Goal: Task Accomplishment & Management: Use online tool/utility

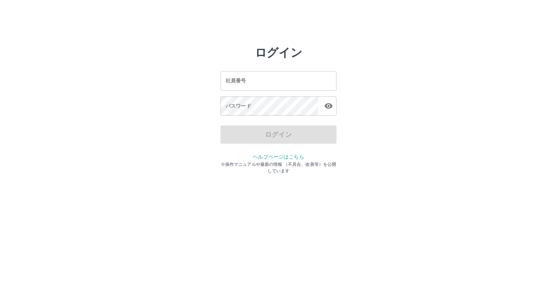
click at [286, 84] on input "社員番号" at bounding box center [278, 80] width 116 height 19
type input "*******"
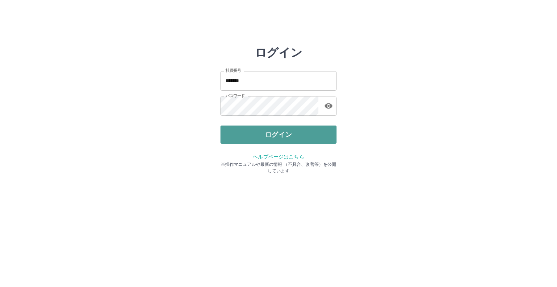
click at [306, 131] on button "ログイン" at bounding box center [278, 134] width 116 height 18
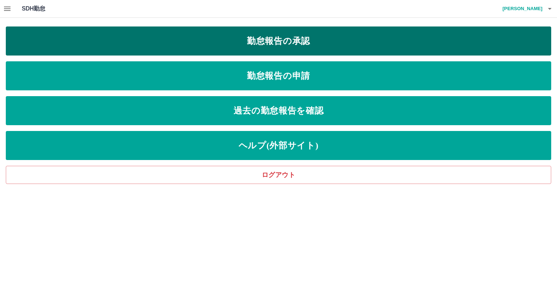
click at [256, 45] on link "勤怠報告の承認" at bounding box center [278, 40] width 545 height 29
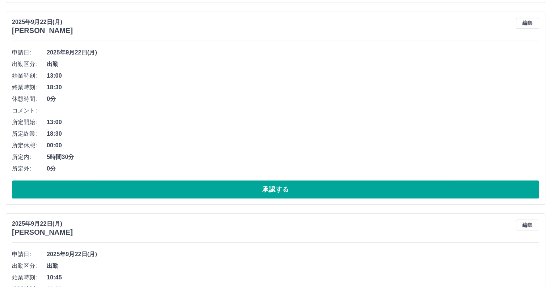
scroll to position [725, 0]
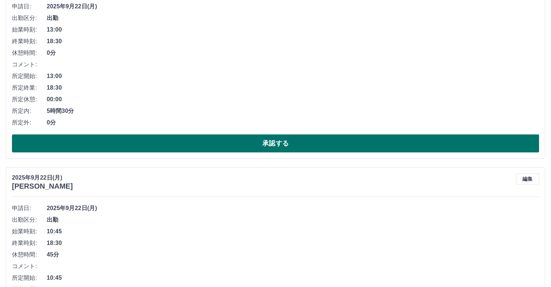
click at [195, 142] on button "承認する" at bounding box center [275, 143] width 527 height 18
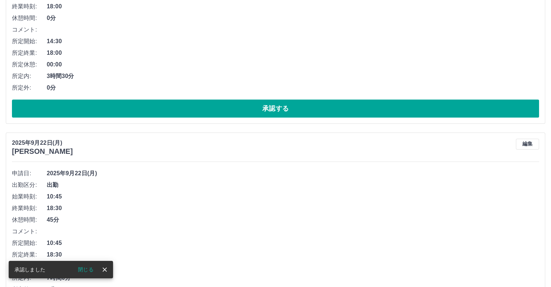
scroll to position [559, 0]
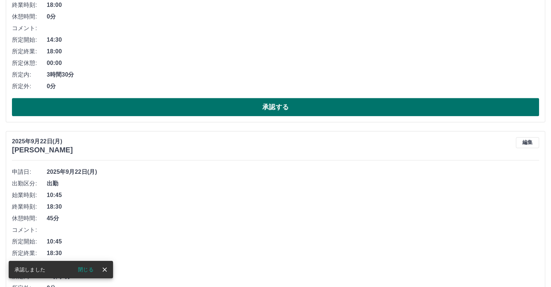
click at [146, 106] on button "承認する" at bounding box center [275, 107] width 527 height 18
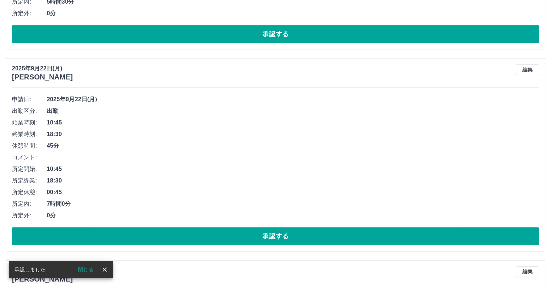
scroll to position [467, 0]
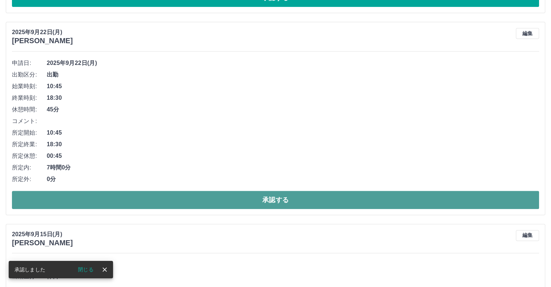
click at [147, 200] on button "承認する" at bounding box center [275, 200] width 527 height 18
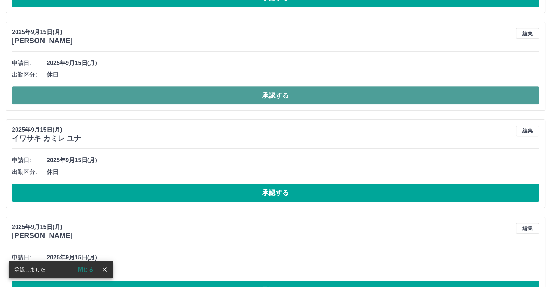
click at [141, 92] on button "承認する" at bounding box center [275, 95] width 527 height 18
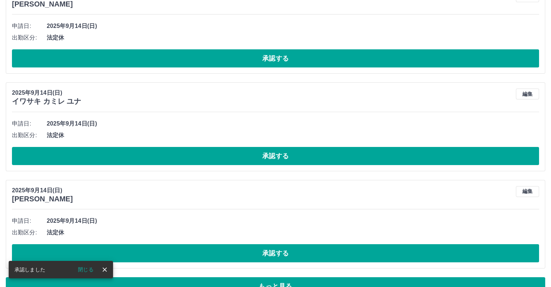
scroll to position [2460, 0]
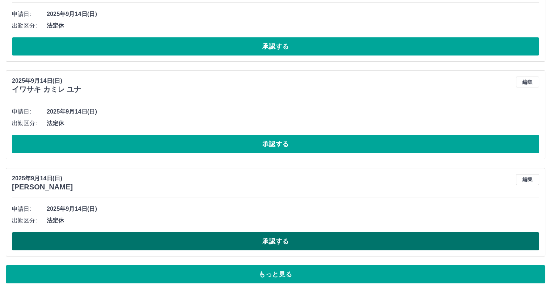
click at [143, 235] on button "承認する" at bounding box center [275, 241] width 527 height 18
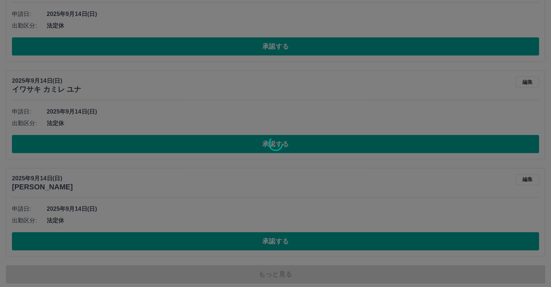
scroll to position [2433, 0]
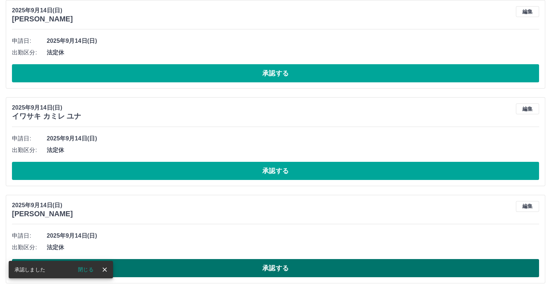
click at [178, 265] on button "承認する" at bounding box center [275, 268] width 527 height 18
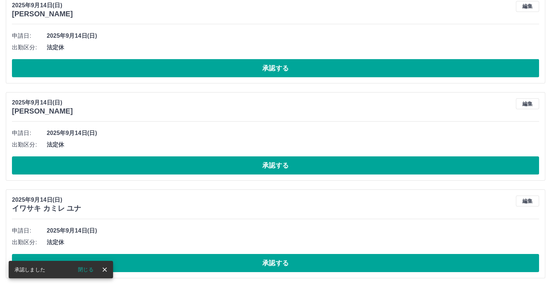
scroll to position [2336, 0]
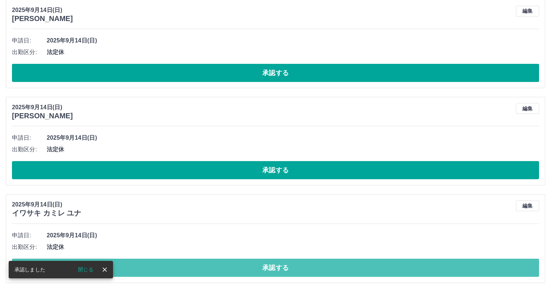
click at [178, 265] on button "承認する" at bounding box center [275, 267] width 527 height 18
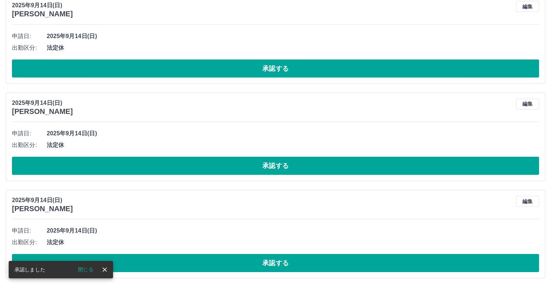
scroll to position [2239, 0]
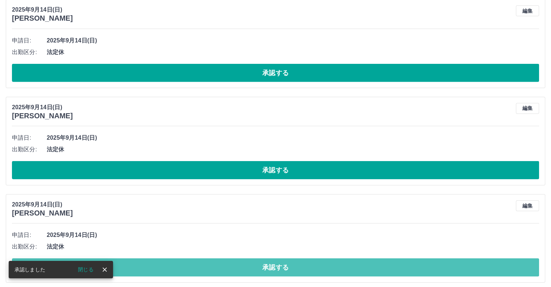
click at [178, 265] on button "承認する" at bounding box center [275, 267] width 527 height 18
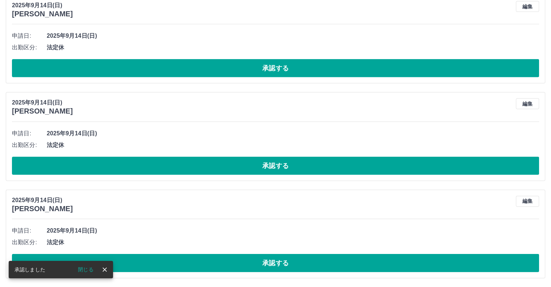
scroll to position [2142, 0]
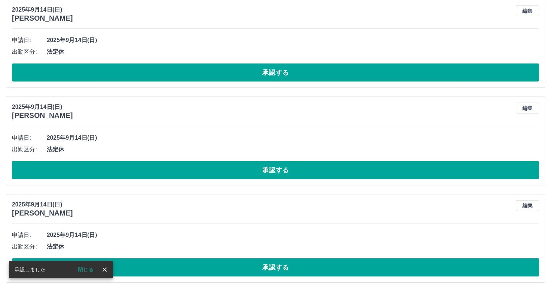
click at [178, 265] on button "承認する" at bounding box center [275, 267] width 527 height 18
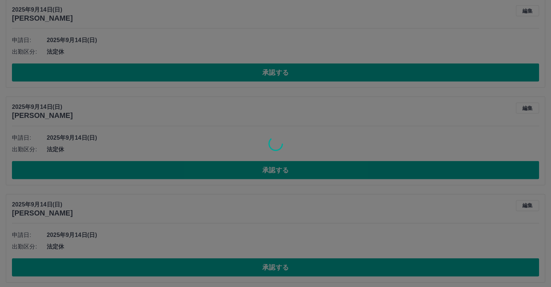
scroll to position [2045, 0]
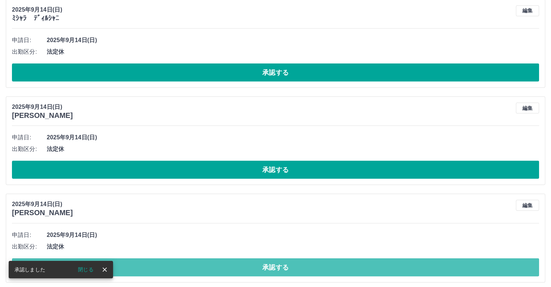
click at [178, 265] on button "承認する" at bounding box center [275, 267] width 527 height 18
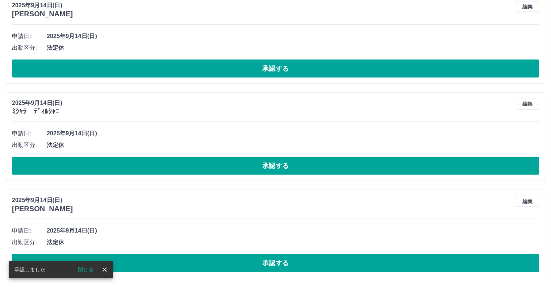
scroll to position [1948, 0]
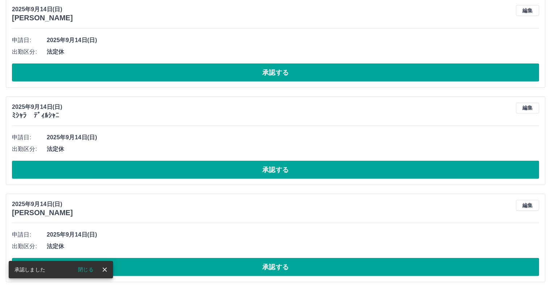
click at [178, 265] on button "承認する" at bounding box center [275, 267] width 527 height 18
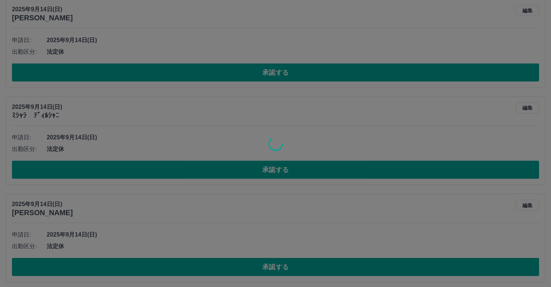
scroll to position [1851, 0]
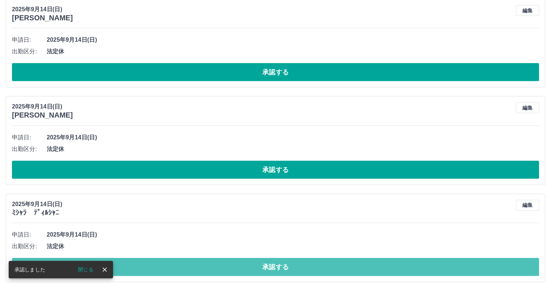
click at [178, 265] on button "承認する" at bounding box center [275, 267] width 527 height 18
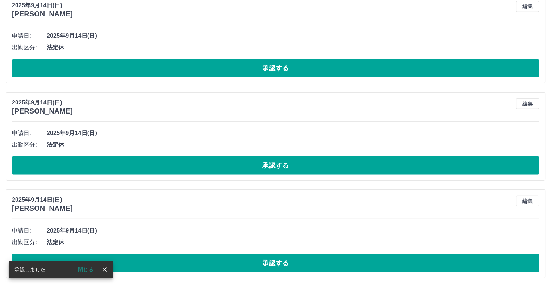
scroll to position [1754, 0]
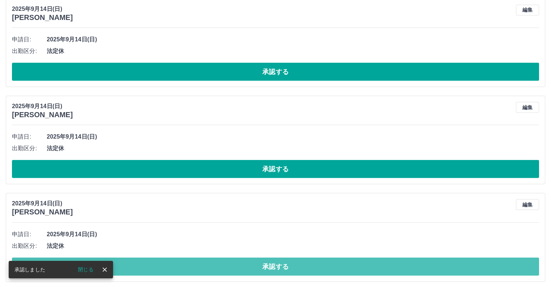
click at [177, 264] on button "承認する" at bounding box center [275, 266] width 527 height 18
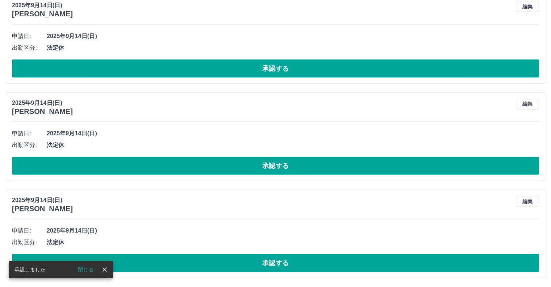
scroll to position [1657, 0]
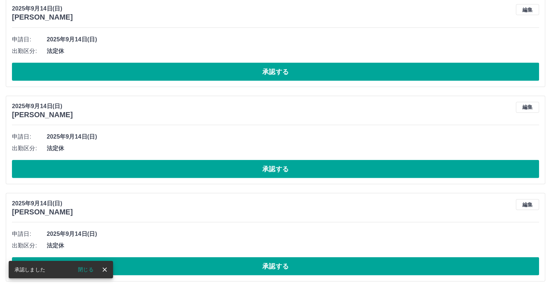
click at [177, 263] on button "承認する" at bounding box center [275, 266] width 527 height 18
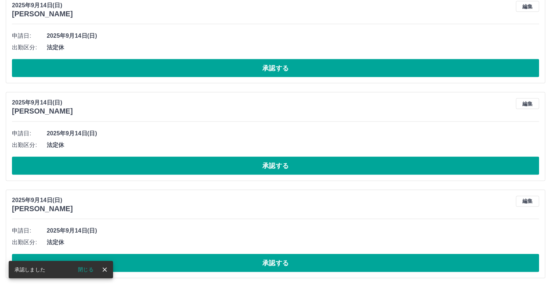
scroll to position [1560, 0]
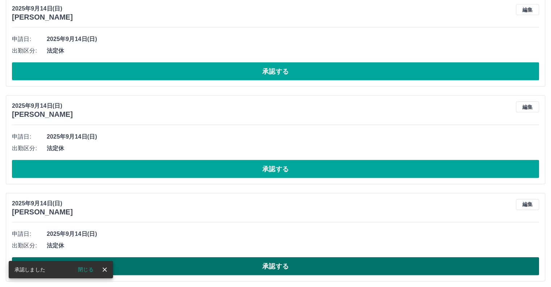
click at [177, 263] on button "承認する" at bounding box center [275, 266] width 527 height 18
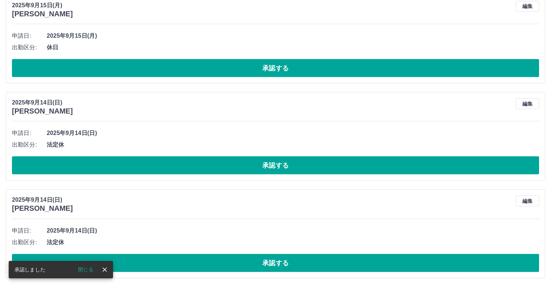
scroll to position [1463, 0]
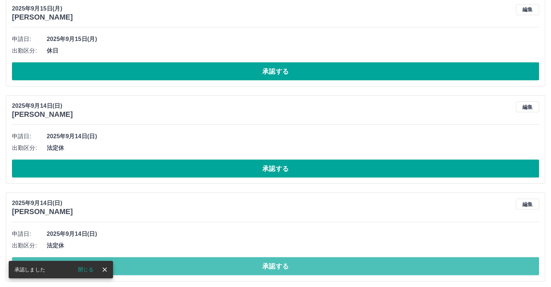
click at [178, 266] on button "承認する" at bounding box center [275, 266] width 527 height 18
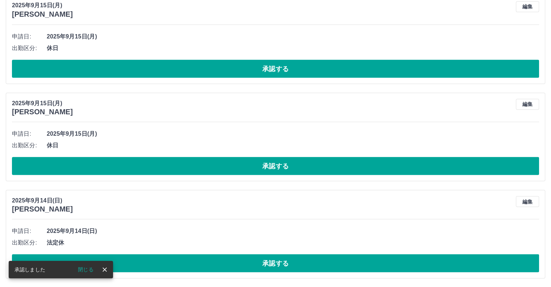
scroll to position [1366, 0]
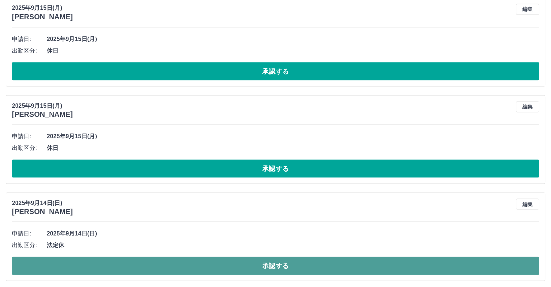
click at [177, 264] on button "承認する" at bounding box center [275, 265] width 527 height 18
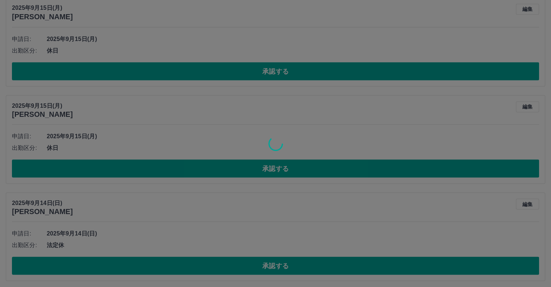
scroll to position [1269, 0]
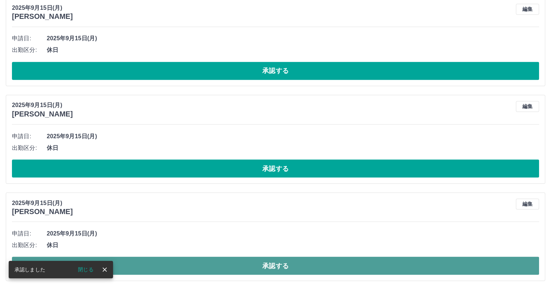
click at [187, 259] on button "承認する" at bounding box center [275, 265] width 527 height 18
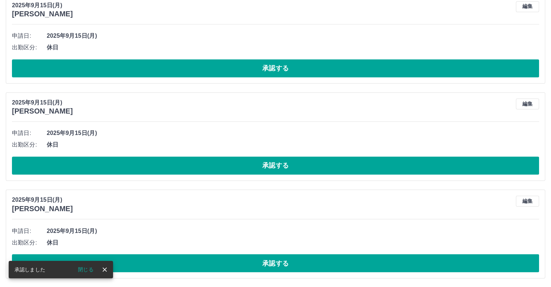
scroll to position [1172, 0]
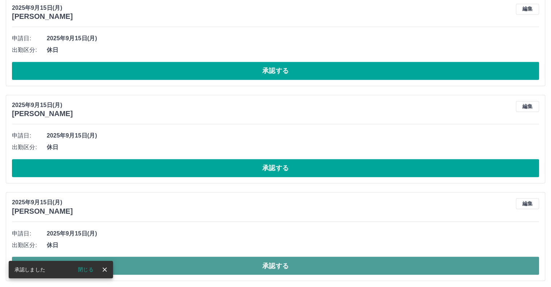
click at [187, 265] on button "承認する" at bounding box center [275, 265] width 527 height 18
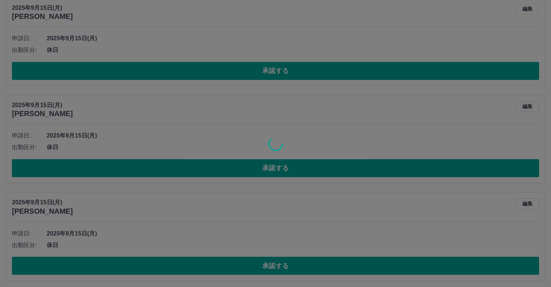
scroll to position [1075, 0]
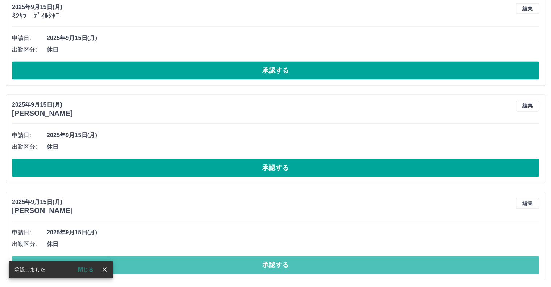
click at [189, 266] on button "承認する" at bounding box center [275, 264] width 527 height 18
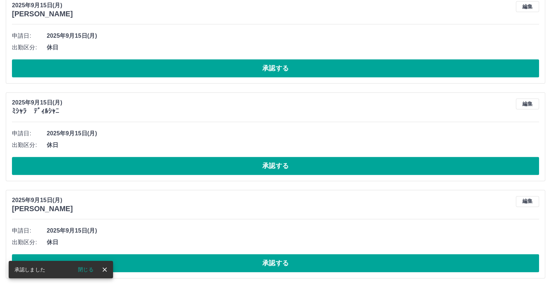
scroll to position [978, 0]
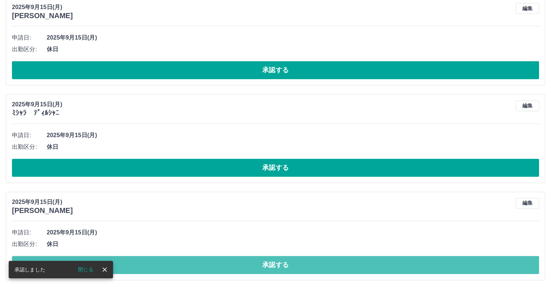
click at [189, 266] on button "承認する" at bounding box center [275, 264] width 527 height 18
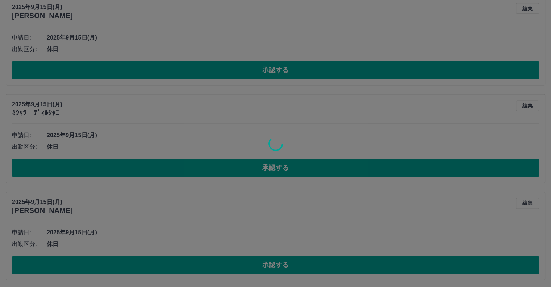
scroll to position [881, 0]
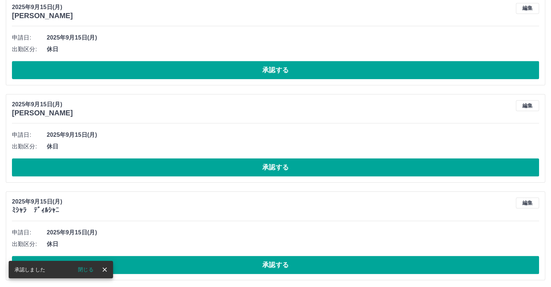
click at [189, 266] on button "承認する" at bounding box center [275, 264] width 527 height 18
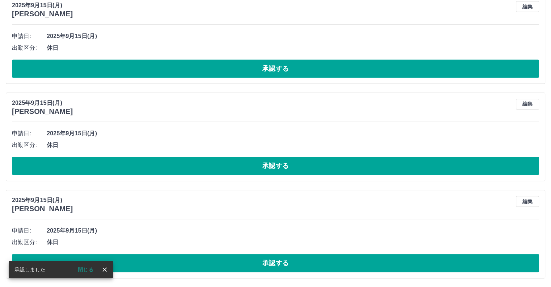
scroll to position [784, 0]
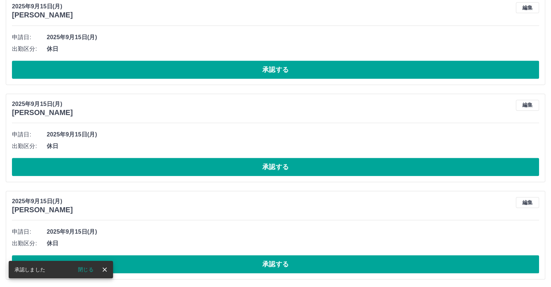
click at [189, 266] on button "承認する" at bounding box center [275, 264] width 527 height 18
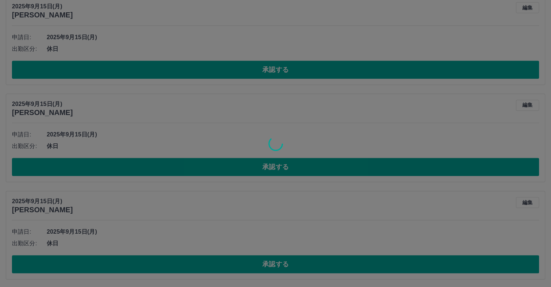
scroll to position [687, 0]
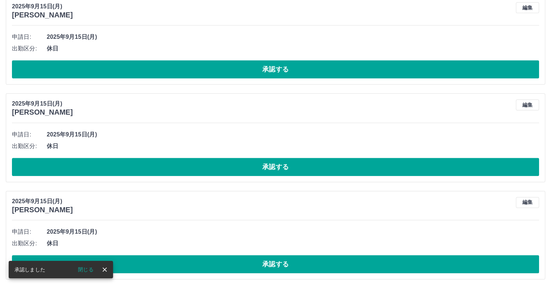
click at [189, 266] on button "承認する" at bounding box center [275, 264] width 527 height 18
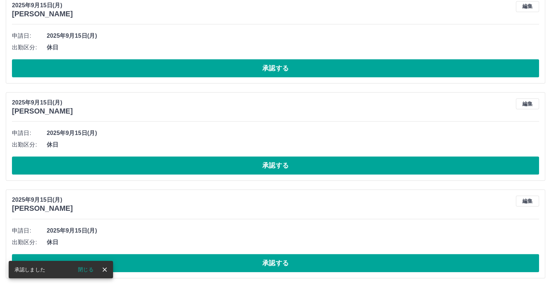
scroll to position [590, 0]
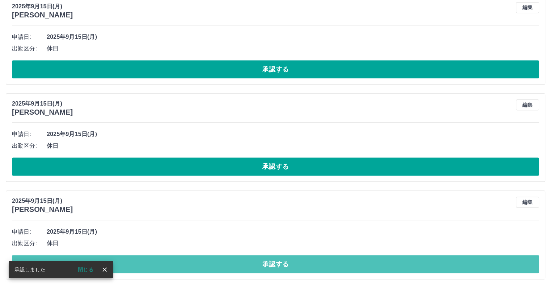
click at [189, 266] on button "承認する" at bounding box center [275, 264] width 527 height 18
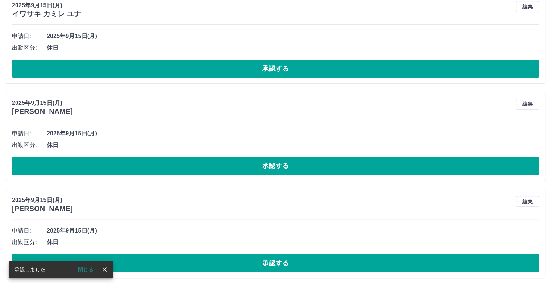
scroll to position [493, 0]
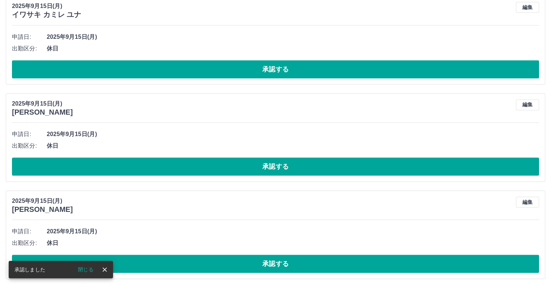
click at [189, 266] on button "承認する" at bounding box center [275, 263] width 527 height 18
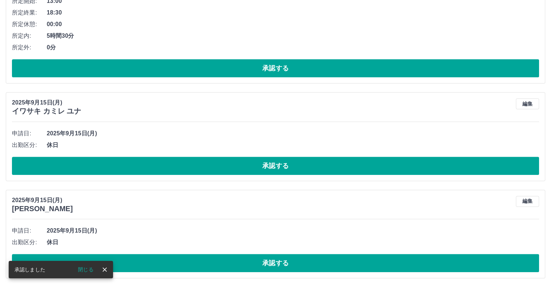
scroll to position [396, 0]
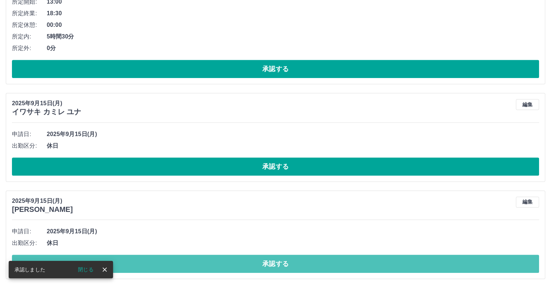
click at [189, 266] on button "承認する" at bounding box center [275, 263] width 527 height 18
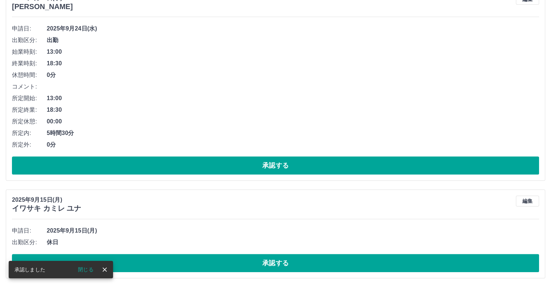
scroll to position [299, 0]
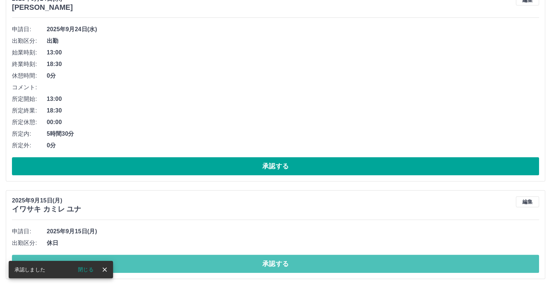
click at [189, 266] on button "承認する" at bounding box center [275, 263] width 527 height 18
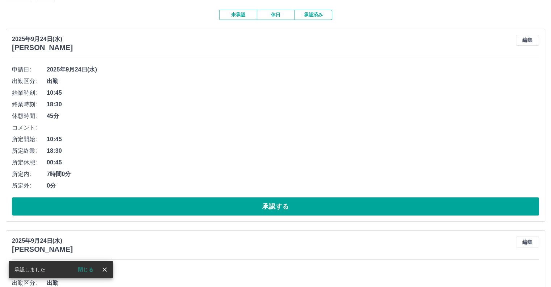
scroll to position [0, 0]
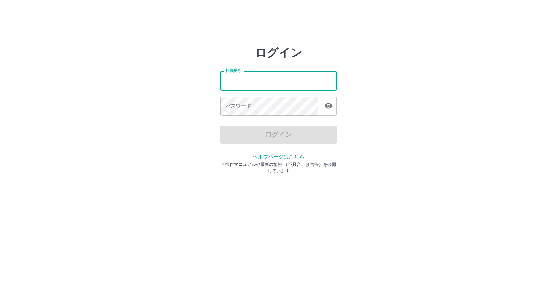
click at [263, 83] on input "社員番号" at bounding box center [278, 80] width 116 height 19
type input "*******"
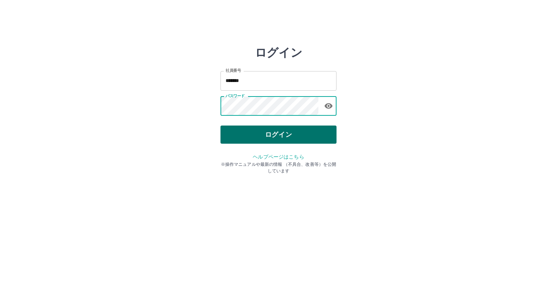
drag, startPoint x: 271, startPoint y: 134, endPoint x: 267, endPoint y: 134, distance: 4.0
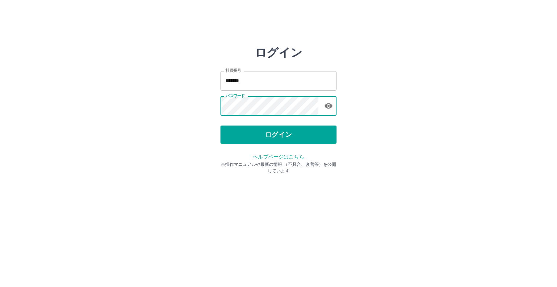
click at [271, 134] on button "ログイン" at bounding box center [278, 134] width 116 height 18
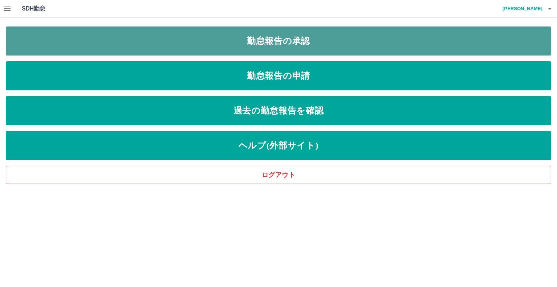
click at [348, 36] on link "勤怠報告の承認" at bounding box center [278, 40] width 545 height 29
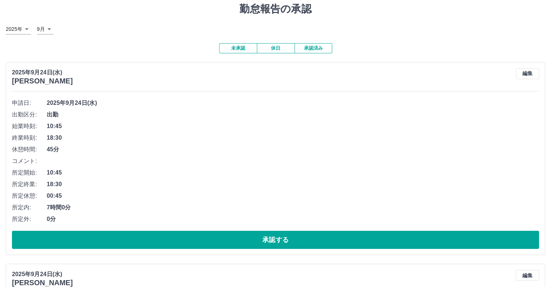
scroll to position [36, 0]
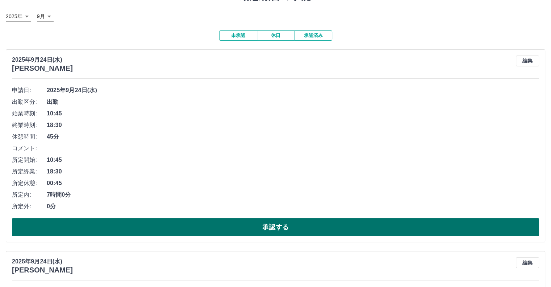
click at [245, 229] on button "承認する" at bounding box center [275, 227] width 527 height 18
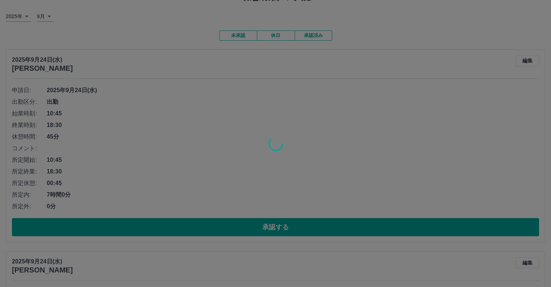
scroll to position [0, 0]
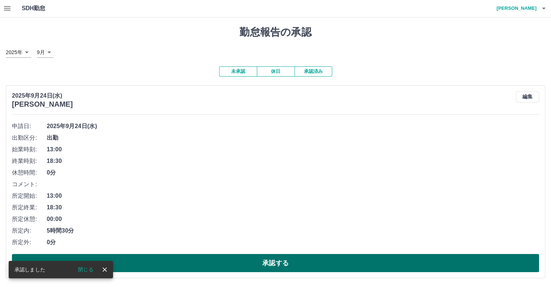
click at [260, 255] on button "承認する" at bounding box center [275, 263] width 527 height 18
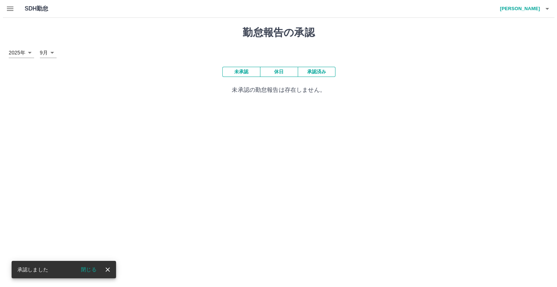
scroll to position [0, 0]
